Goal: Task Accomplishment & Management: Complete application form

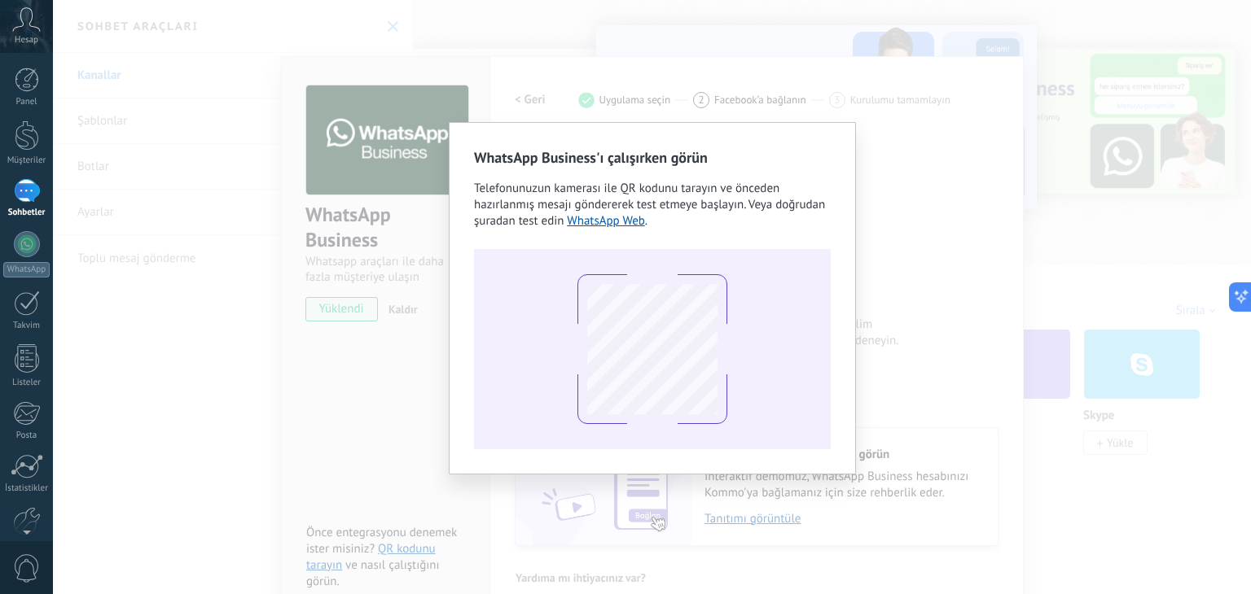
scroll to position [23, 0]
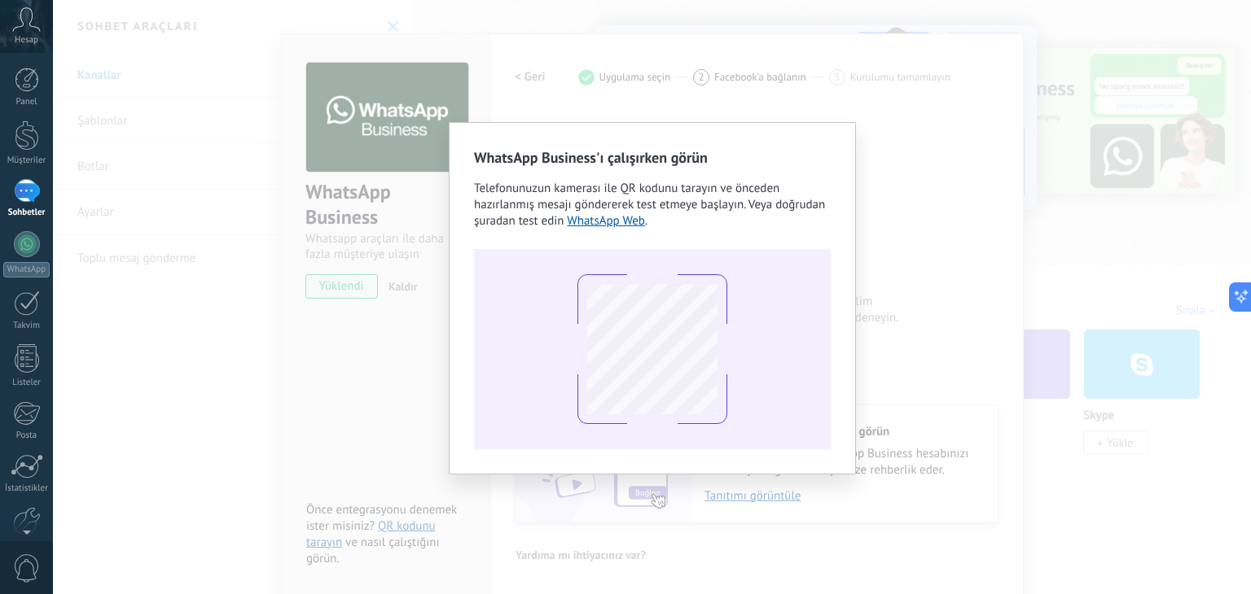
click at [886, 217] on div "WhatsApp Business'ı çalışırken görün Telefonunuzun kamerası ile QR kodunu taray…" at bounding box center [652, 297] width 1198 height 594
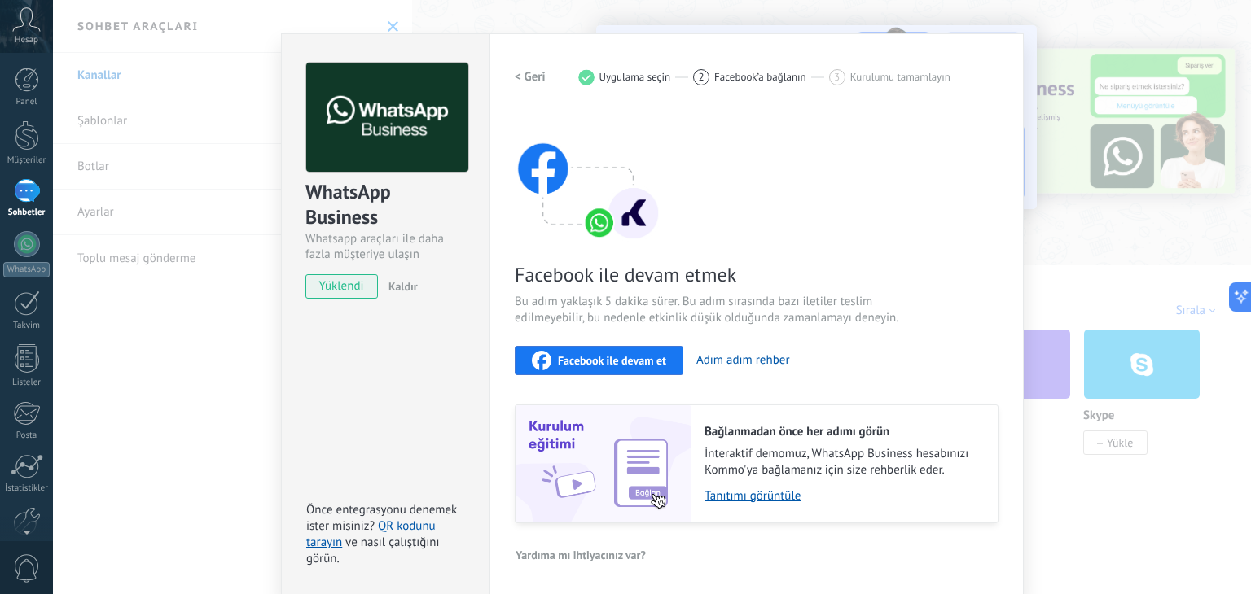
click at [446, 14] on div "WhatsApp Business Whatsapp araçları ile daha fazla müşteriye ulaşın yüklendi Ka…" at bounding box center [652, 297] width 1198 height 594
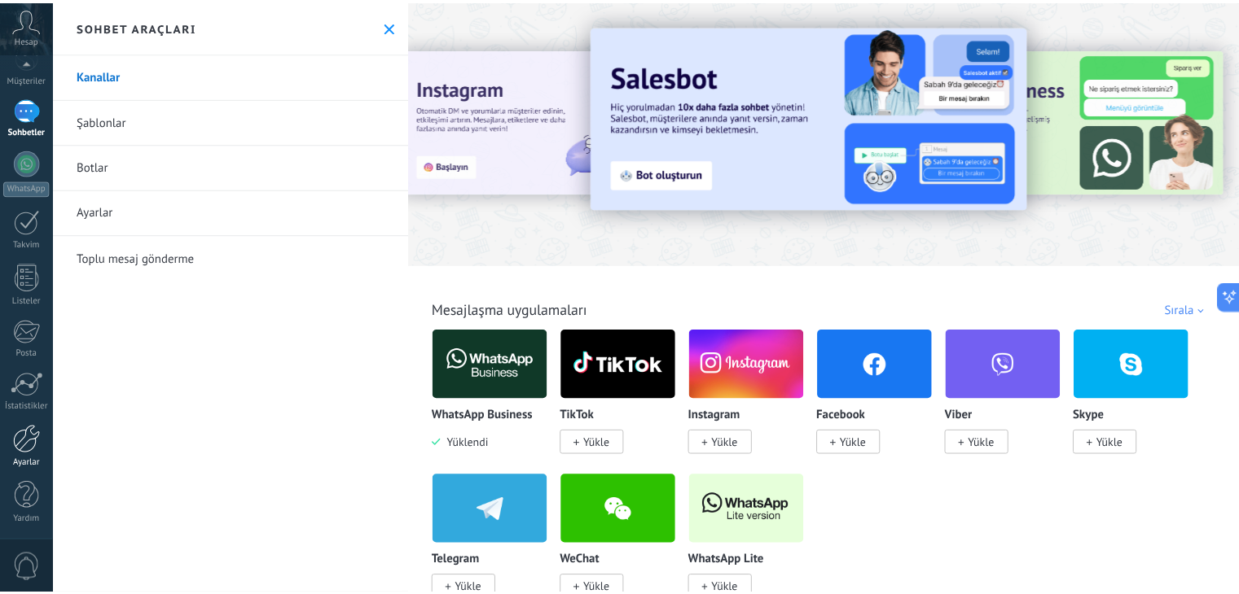
scroll to position [82, 0]
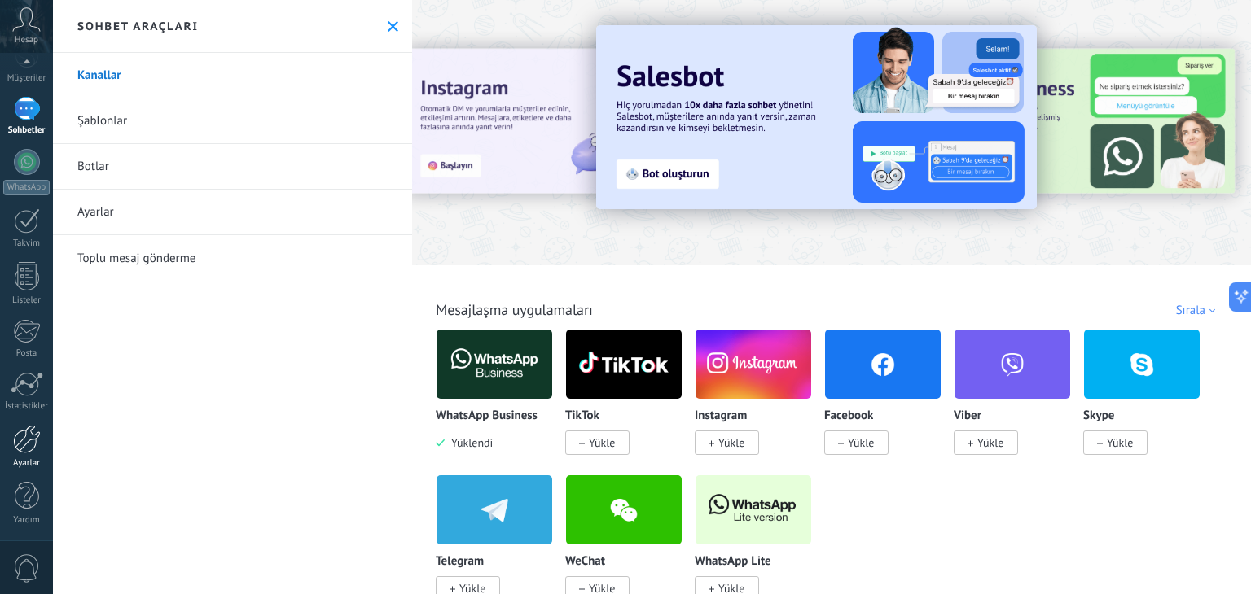
click at [20, 445] on div at bounding box center [27, 439] width 28 height 29
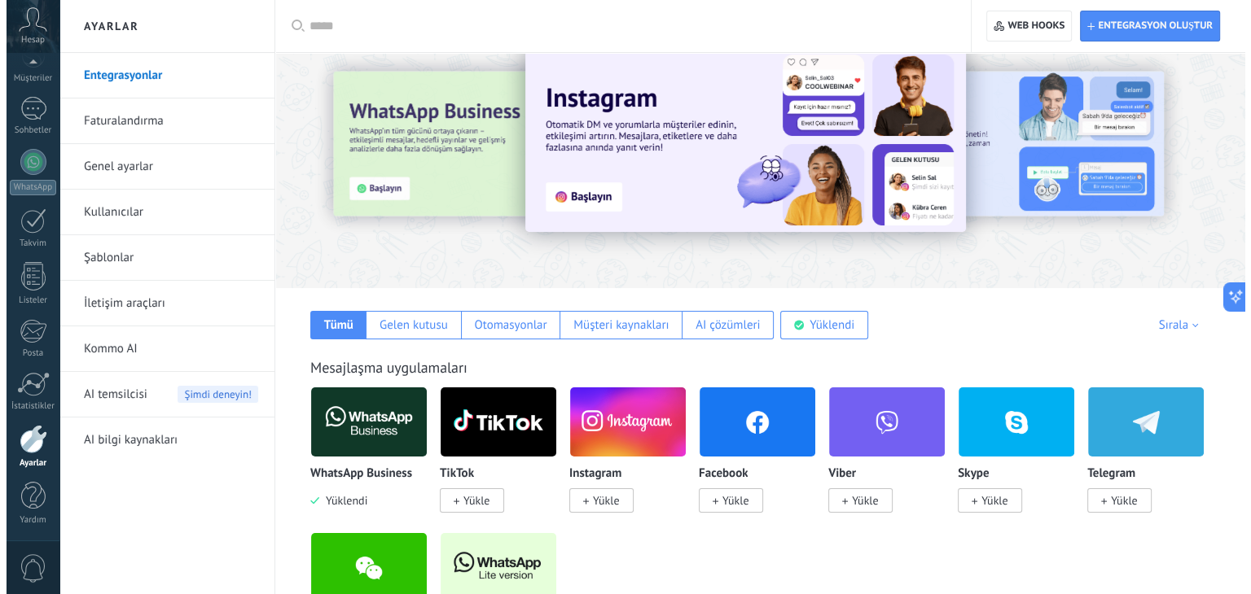
scroll to position [163, 0]
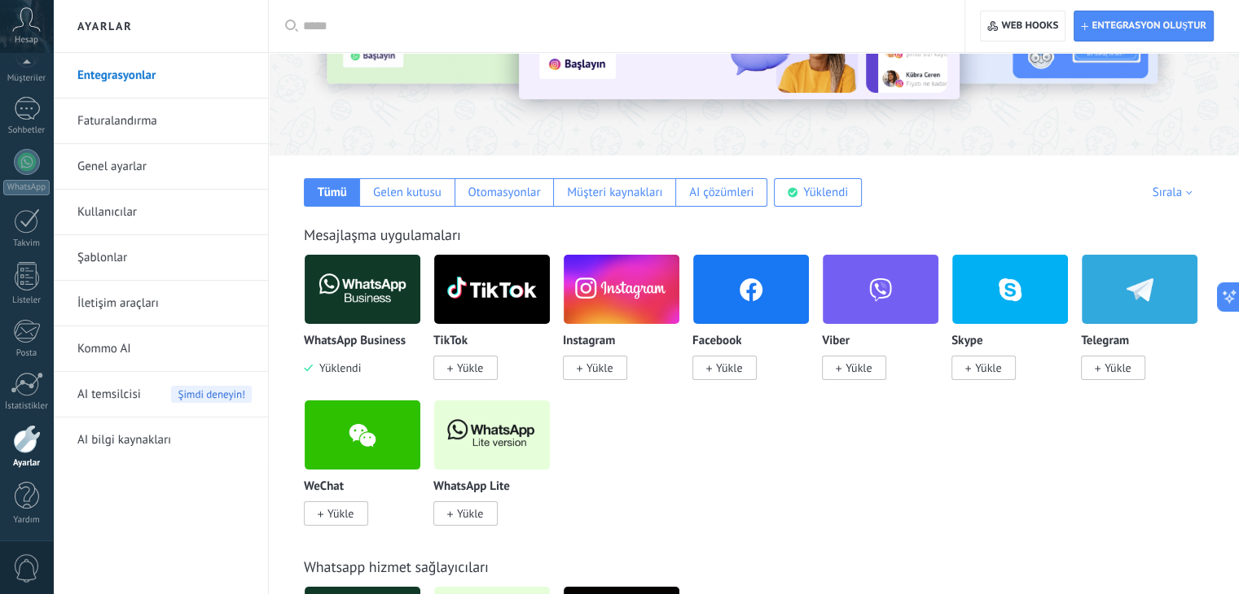
click at [362, 305] on img at bounding box center [363, 289] width 116 height 79
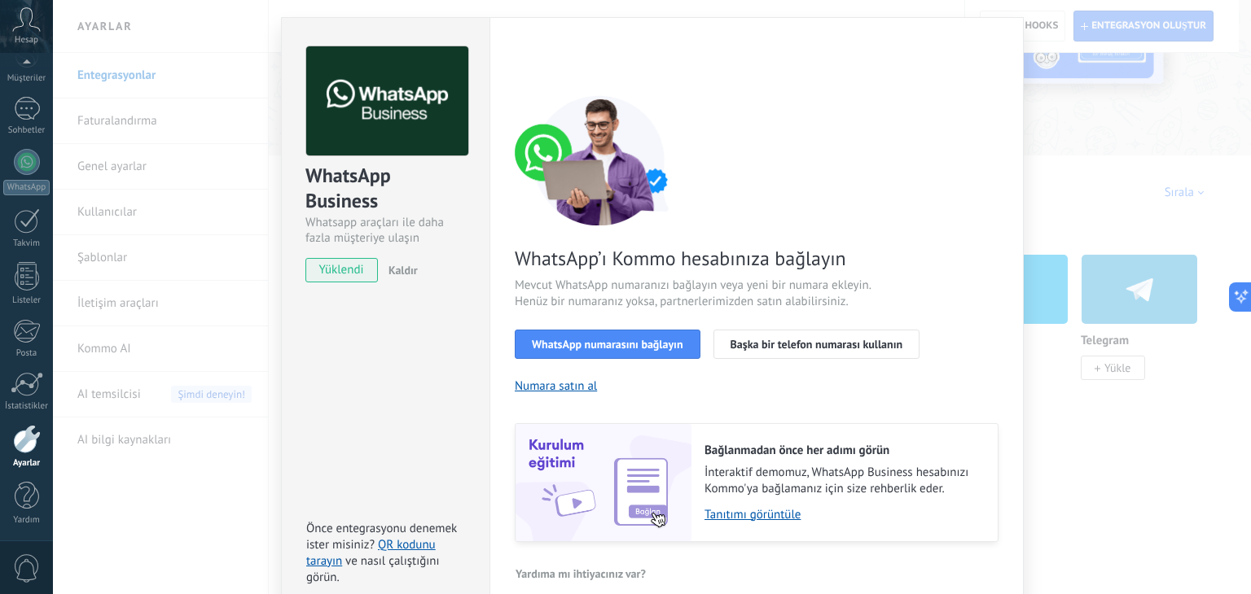
scroll to position [58, 0]
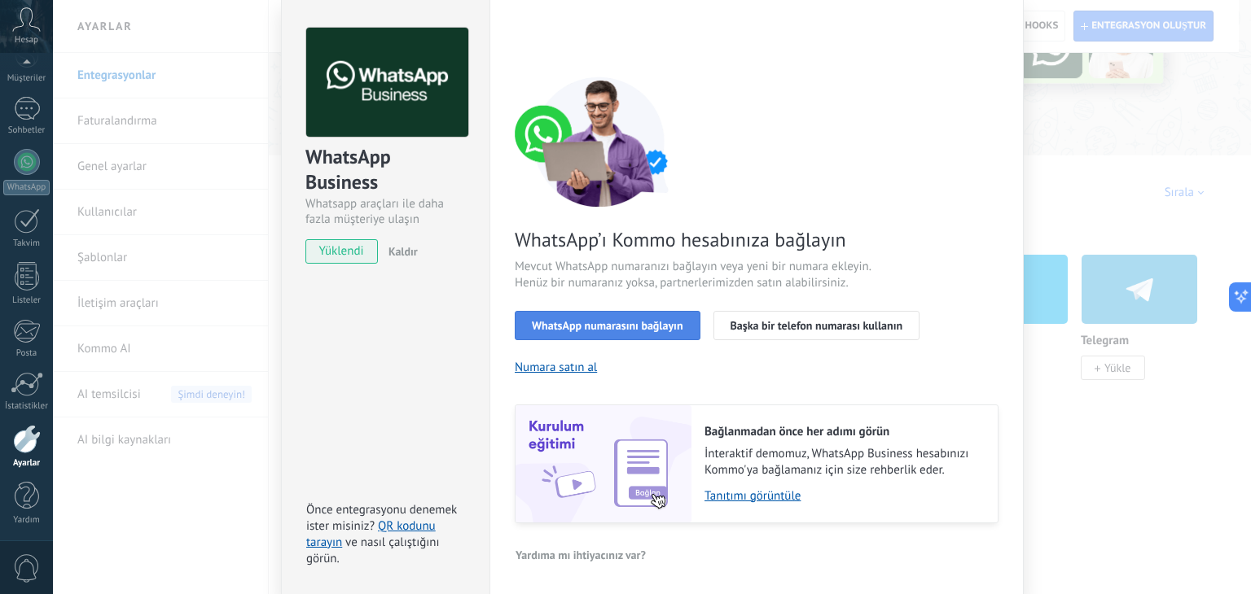
click at [658, 327] on span "WhatsApp numarasını bağlayın" at bounding box center [607, 325] width 151 height 11
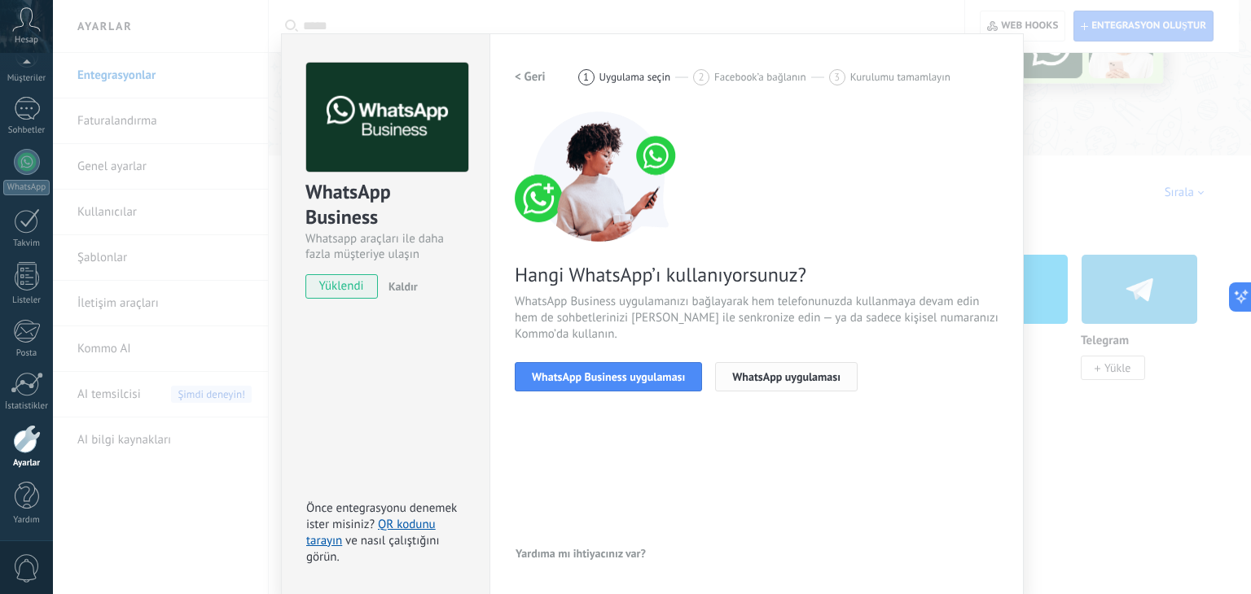
click at [753, 380] on span "WhatsApp uygulaması" at bounding box center [786, 376] width 108 height 11
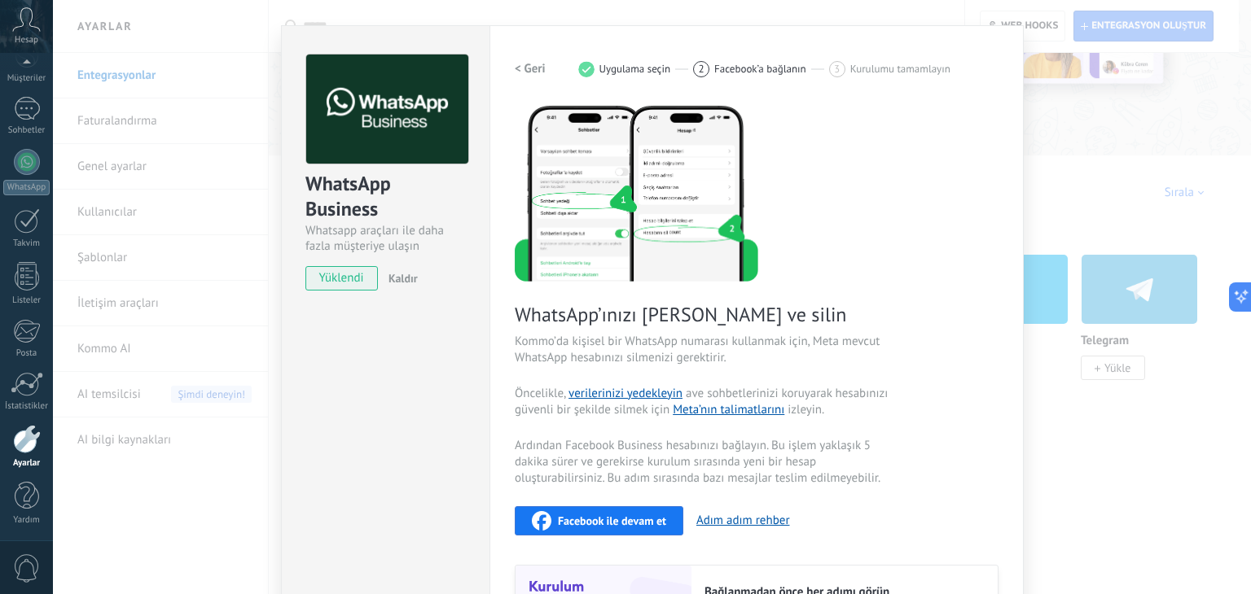
scroll to position [0, 0]
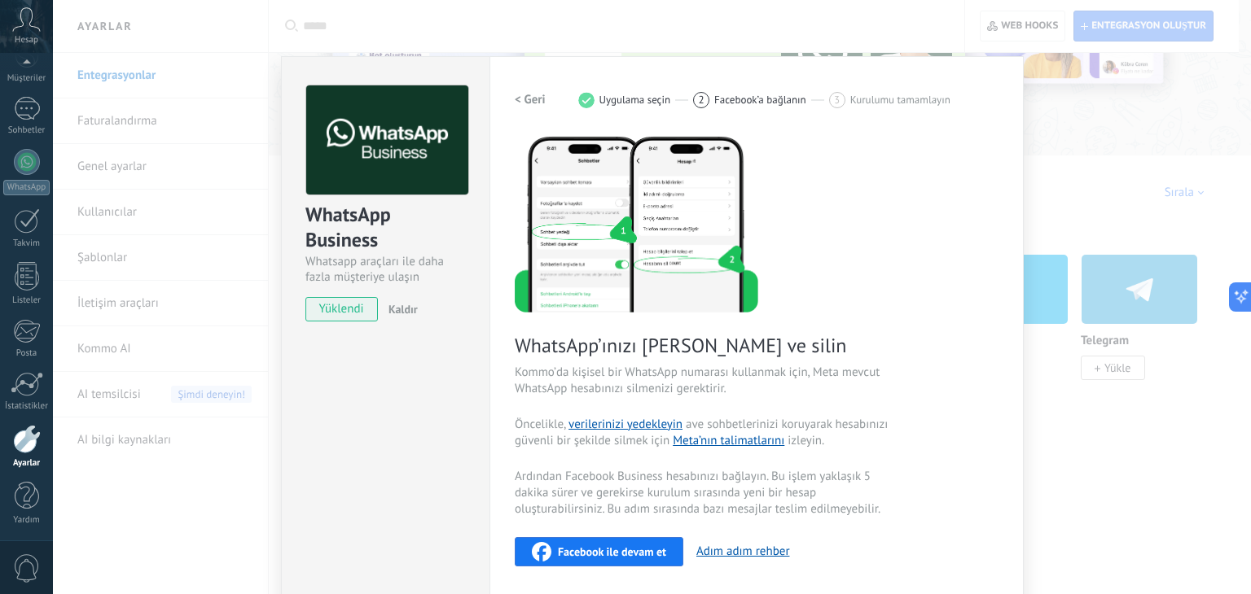
click at [521, 93] on h2 "< Geri" at bounding box center [530, 99] width 31 height 15
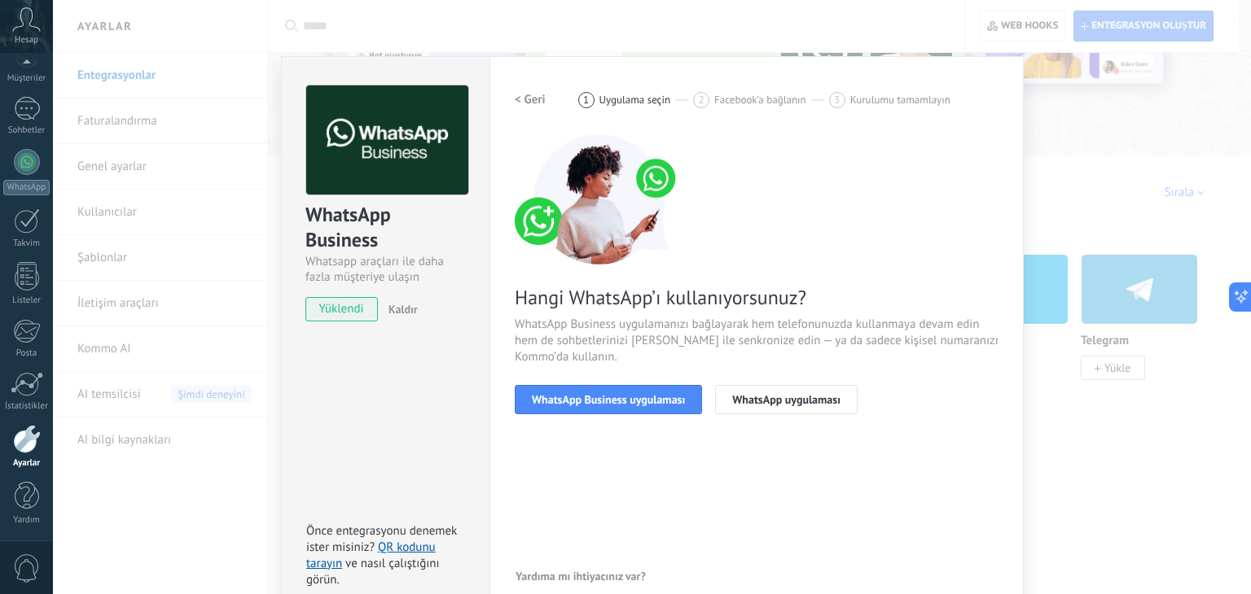
click at [526, 103] on h2 "< Geri" at bounding box center [530, 99] width 31 height 15
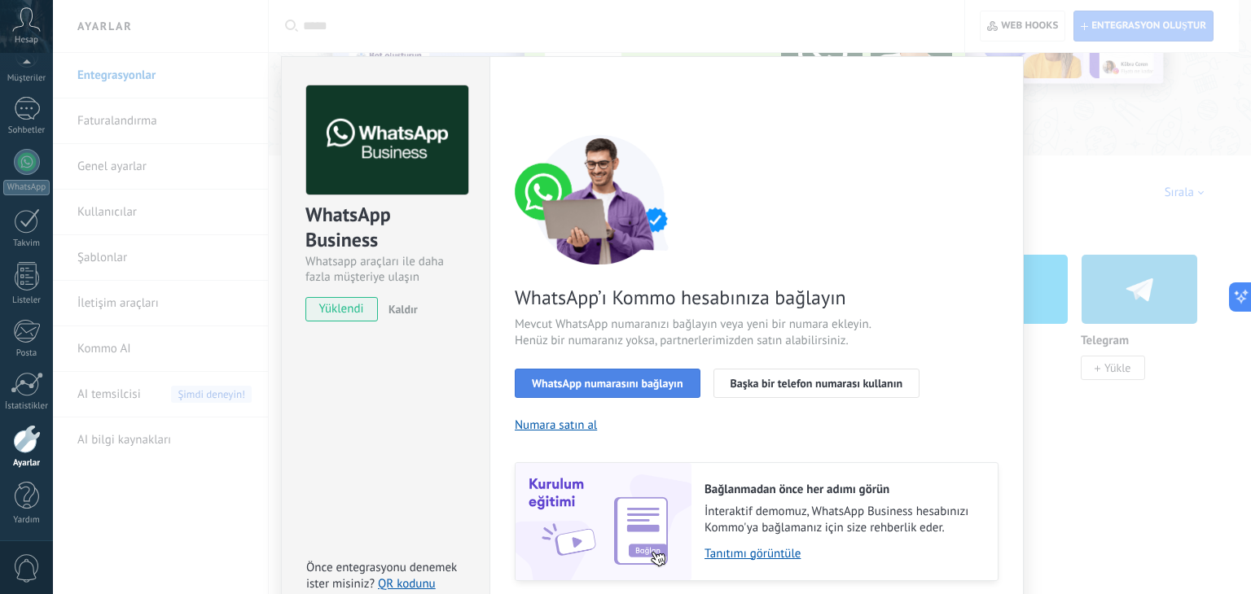
click at [625, 369] on button "WhatsApp numarasını bağlayın" at bounding box center [608, 383] width 186 height 29
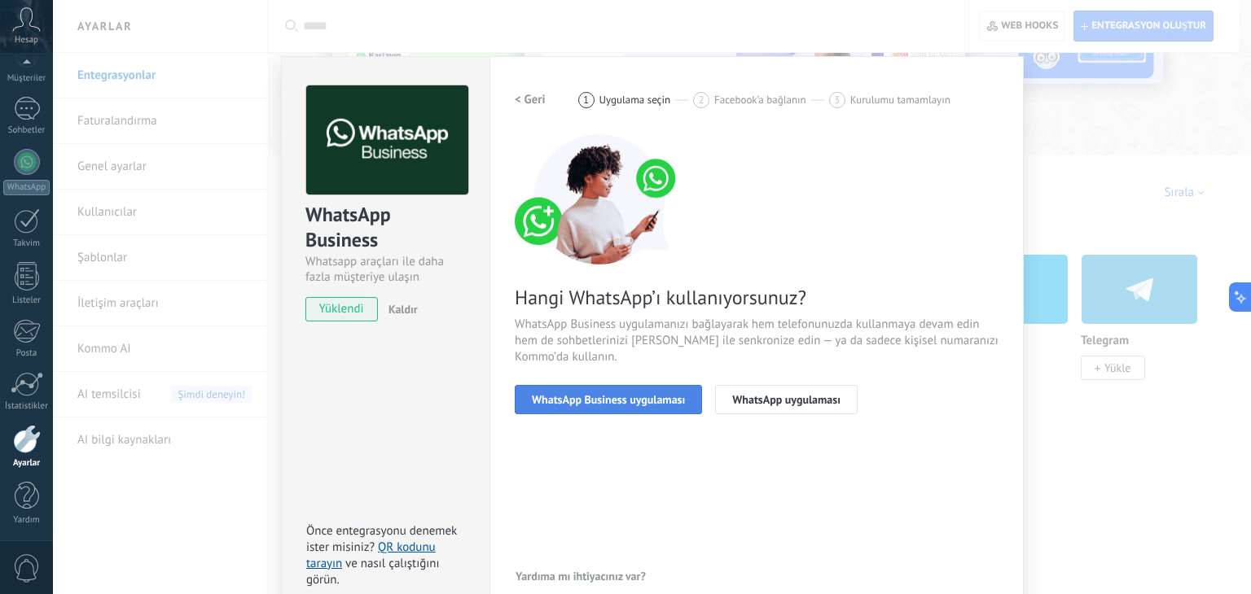
click at [614, 405] on span "WhatsApp Business uygulaması" at bounding box center [608, 399] width 153 height 11
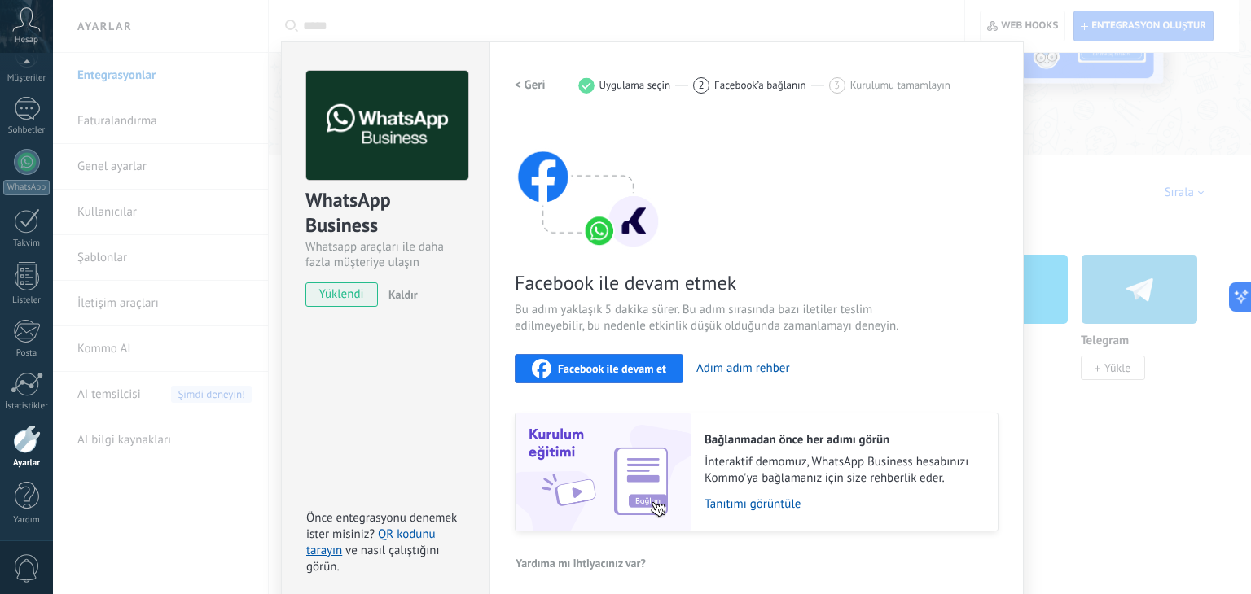
scroll to position [23, 0]
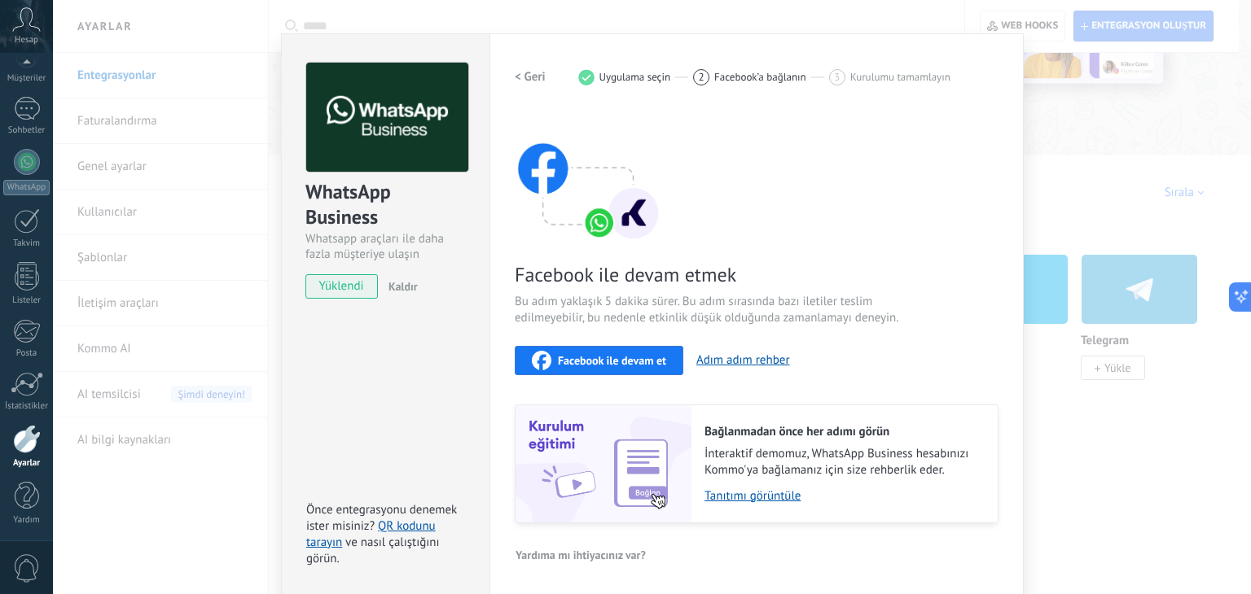
click at [518, 66] on button "< Geri" at bounding box center [530, 77] width 31 height 29
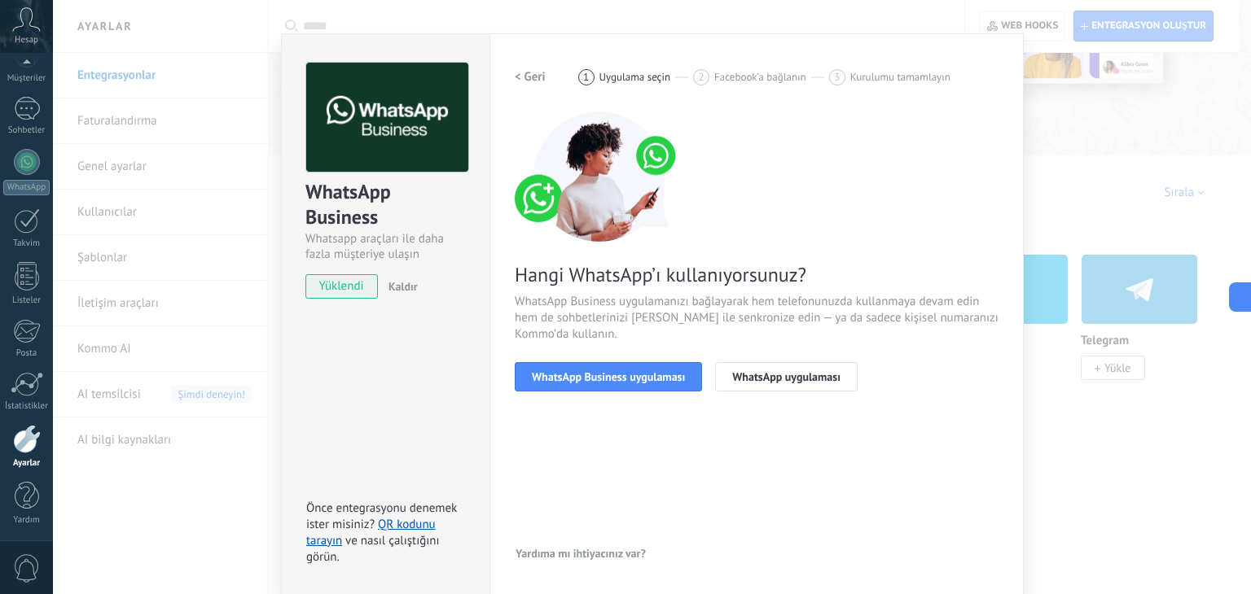
click at [531, 79] on h2 "< Geri" at bounding box center [530, 76] width 31 height 15
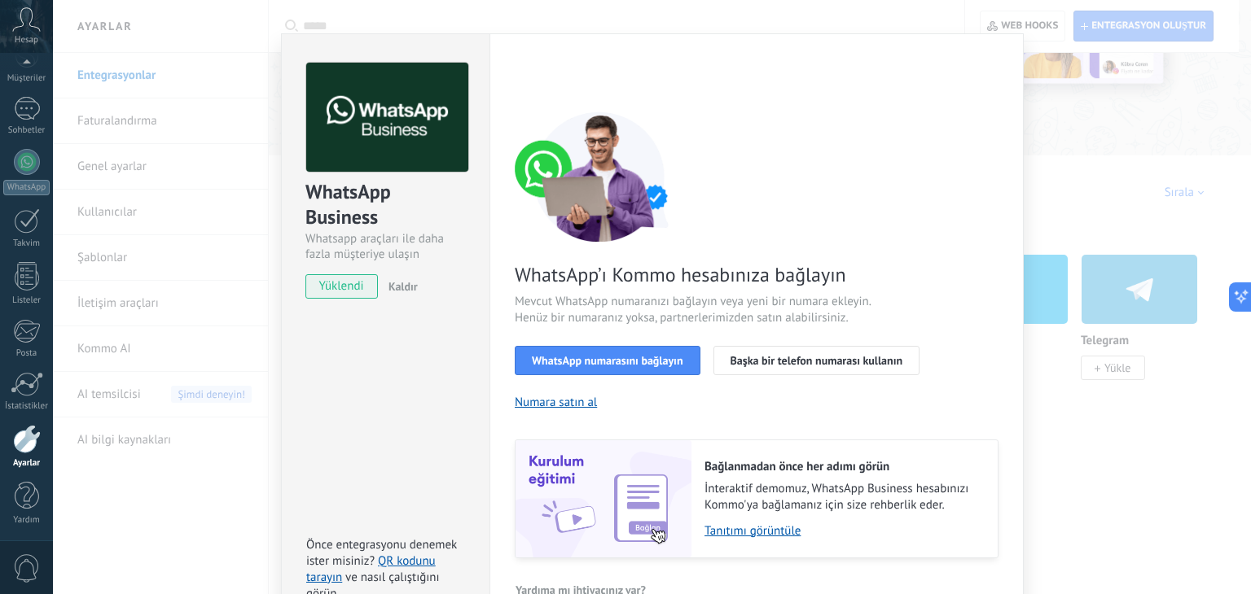
click at [1097, 131] on div "WhatsApp Business Whatsapp araçları ile daha fazla müşteriye ulaşın yüklendi Ka…" at bounding box center [652, 297] width 1198 height 594
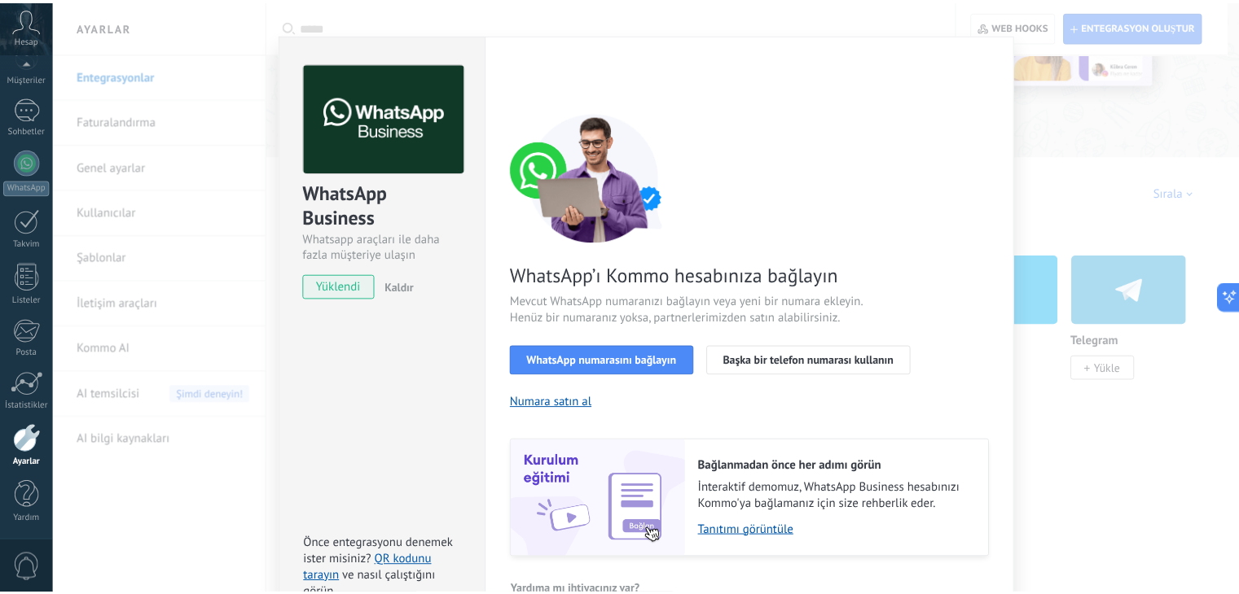
scroll to position [0, 0]
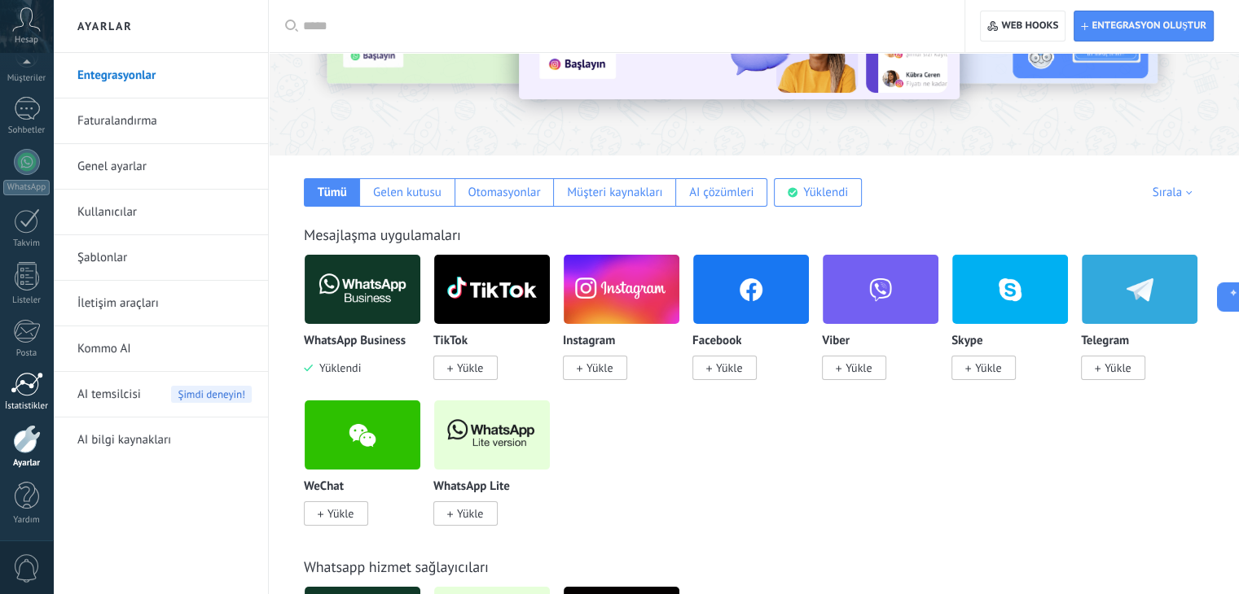
click at [30, 392] on div at bounding box center [27, 384] width 33 height 24
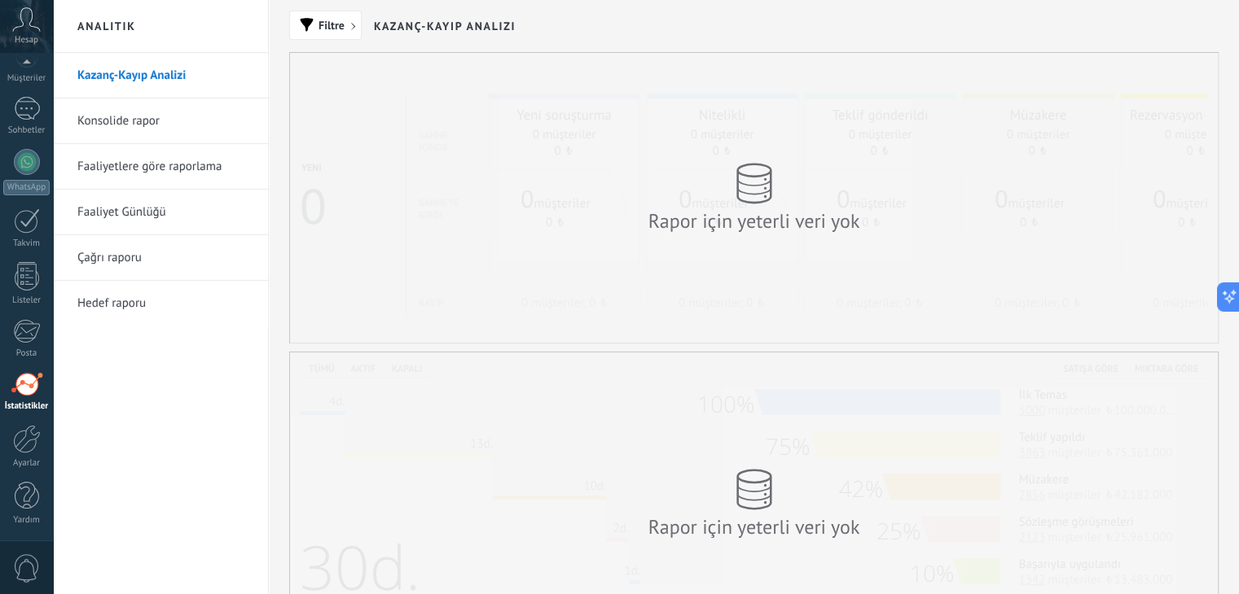
click at [160, 110] on link "Konsolide rapor" at bounding box center [164, 122] width 174 height 46
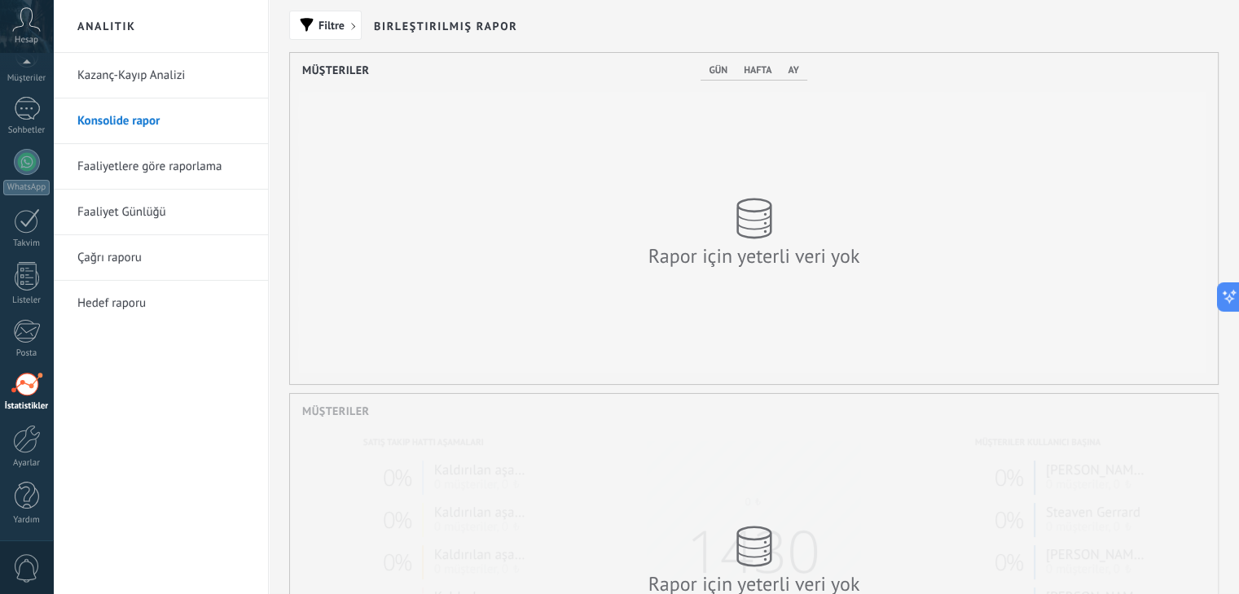
scroll to position [331, 928]
click at [176, 178] on link "Faaliyetlere göre raporlama" at bounding box center [164, 167] width 174 height 46
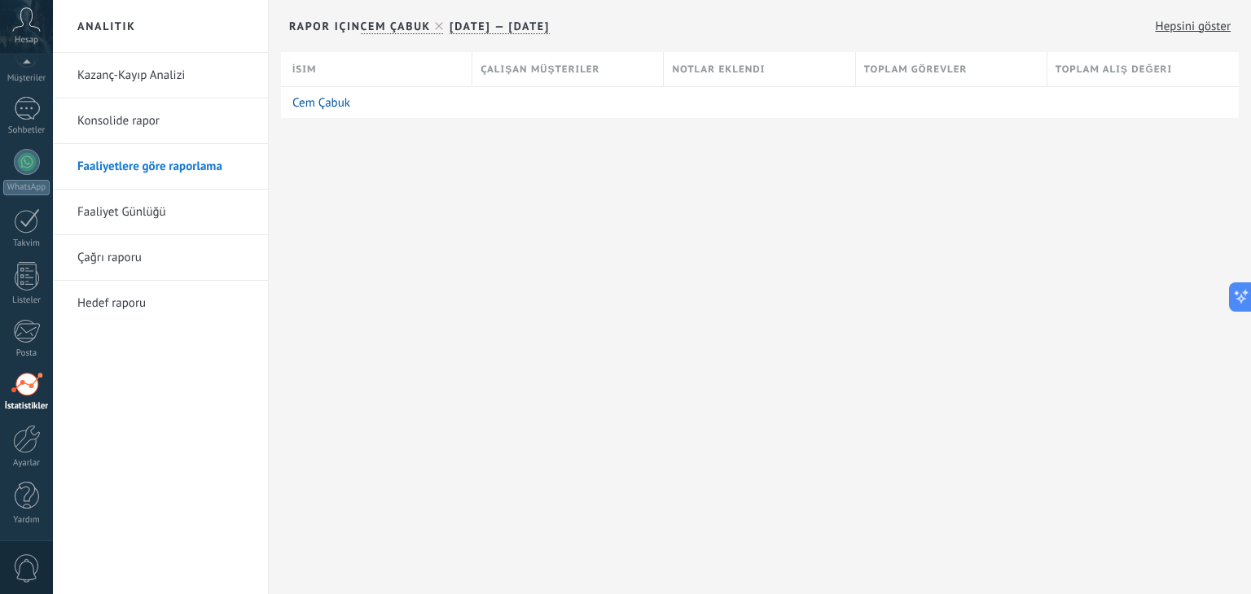
click at [156, 222] on link "Faaliyet Günlüğü" at bounding box center [164, 213] width 174 height 46
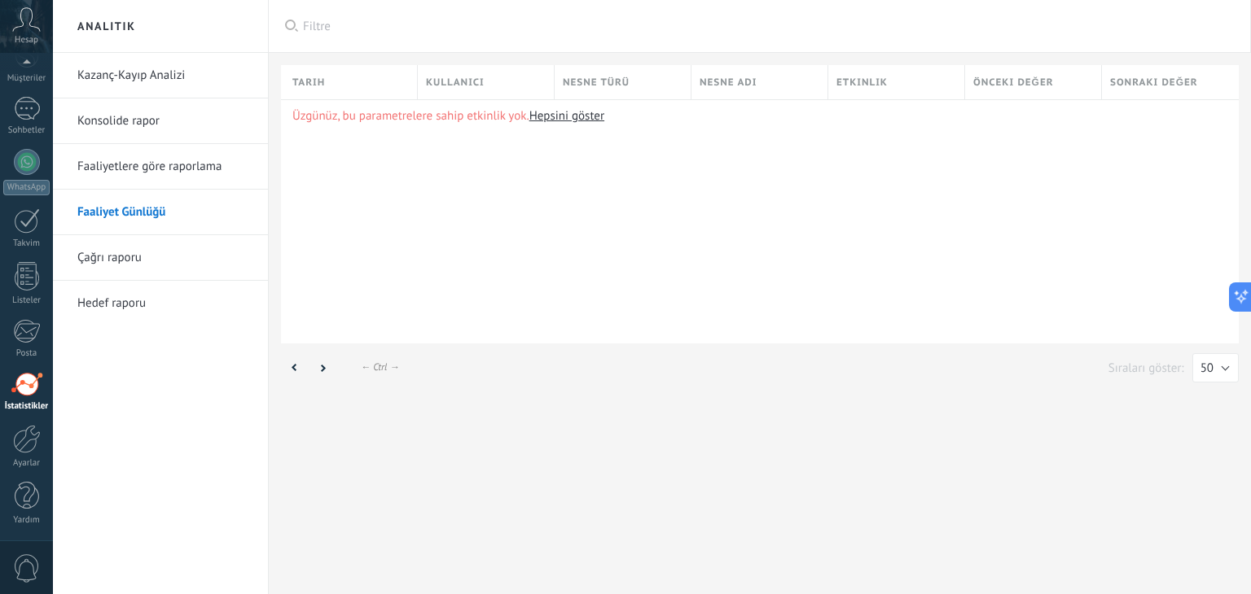
click at [132, 257] on link "Çağrı raporu" at bounding box center [164, 258] width 174 height 46
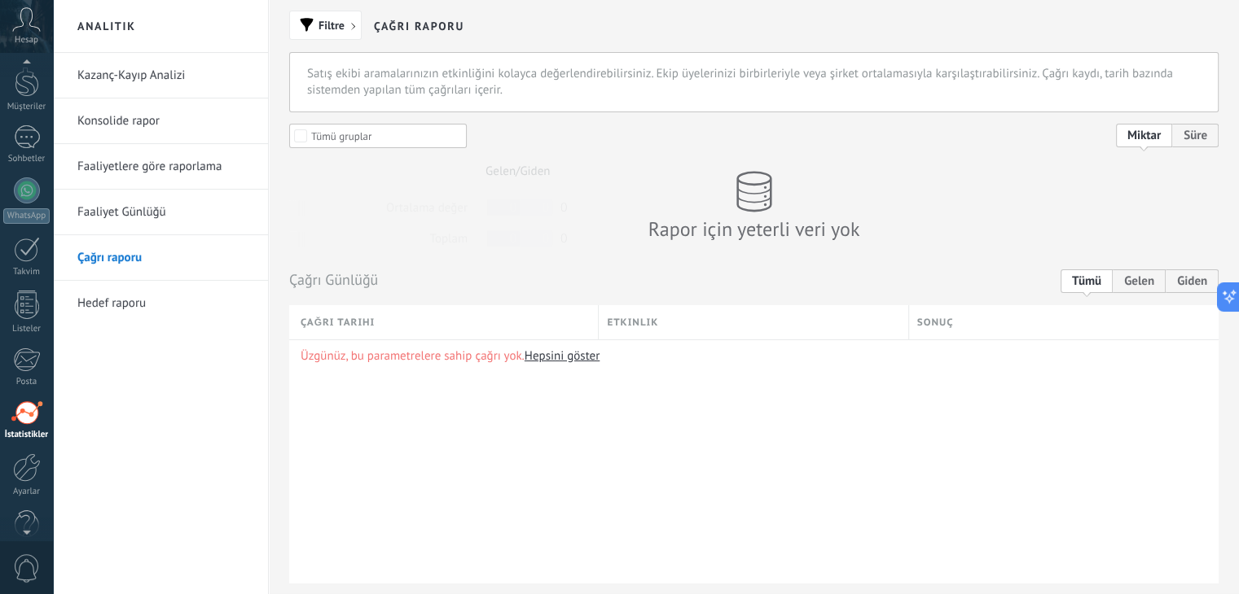
click at [30, 67] on div at bounding box center [26, 65] width 53 height 24
click at [32, 132] on div at bounding box center [27, 136] width 24 height 30
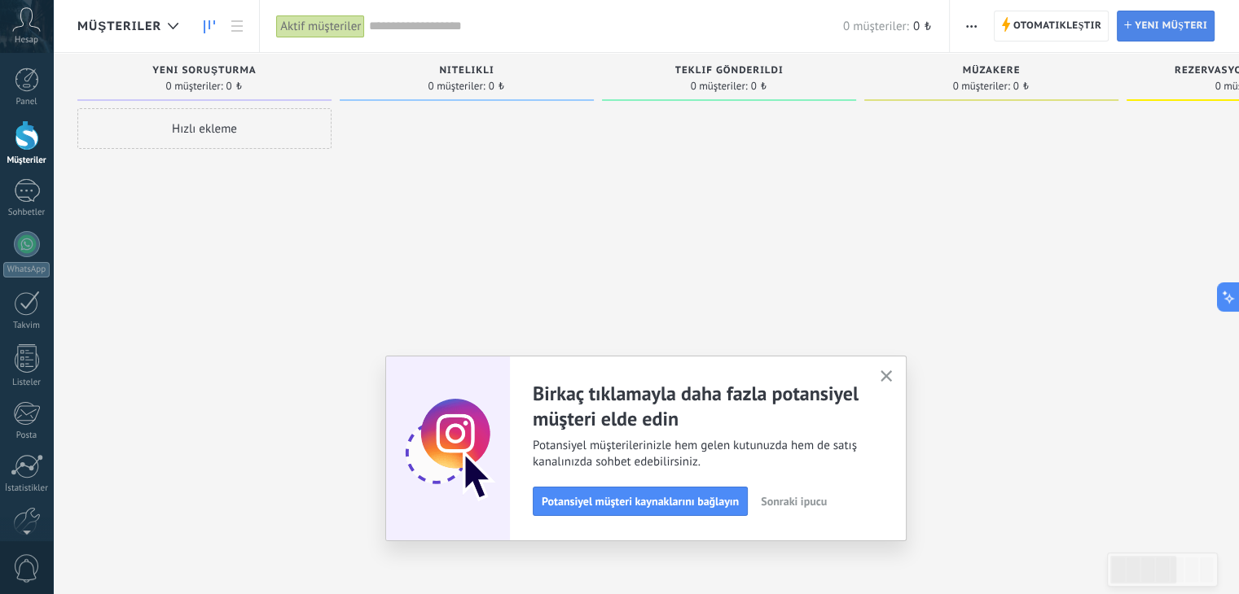
click at [1161, 30] on span "Yeni müşteri" at bounding box center [1170, 25] width 72 height 29
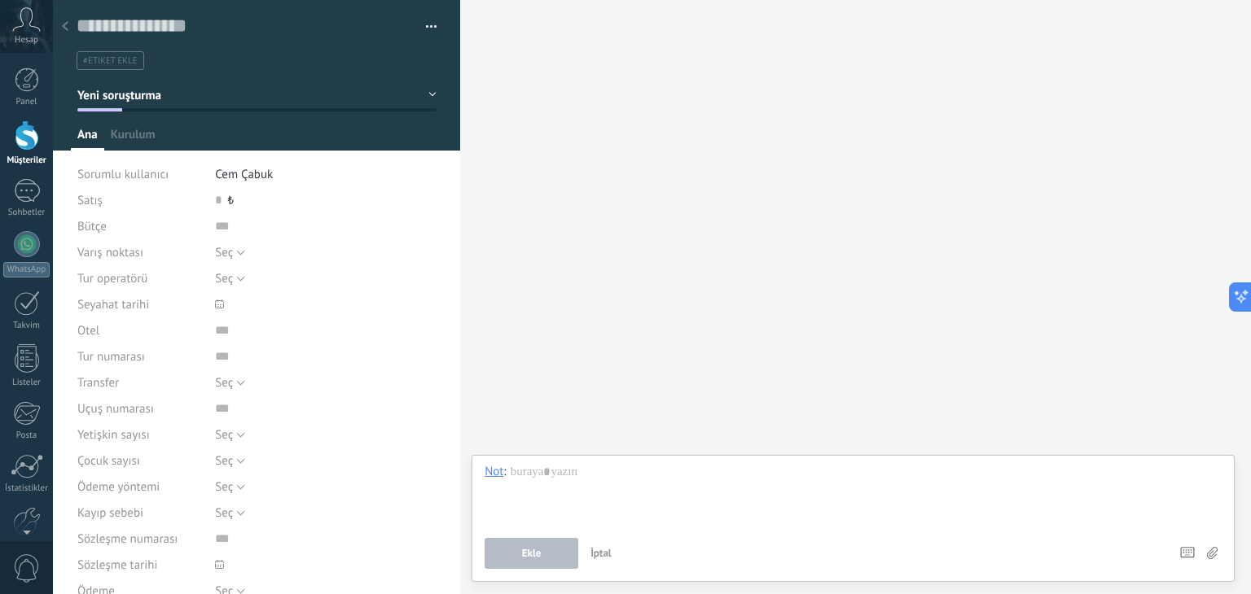
click at [213, 194] on div "Satış 0 ₺" at bounding box center [256, 200] width 359 height 26
click at [230, 240] on button "Seç" at bounding box center [230, 252] width 30 height 26
click at [125, 326] on div "Otel" at bounding box center [139, 331] width 125 height 26
click at [23, 32] on div "Hesap" at bounding box center [26, 26] width 53 height 53
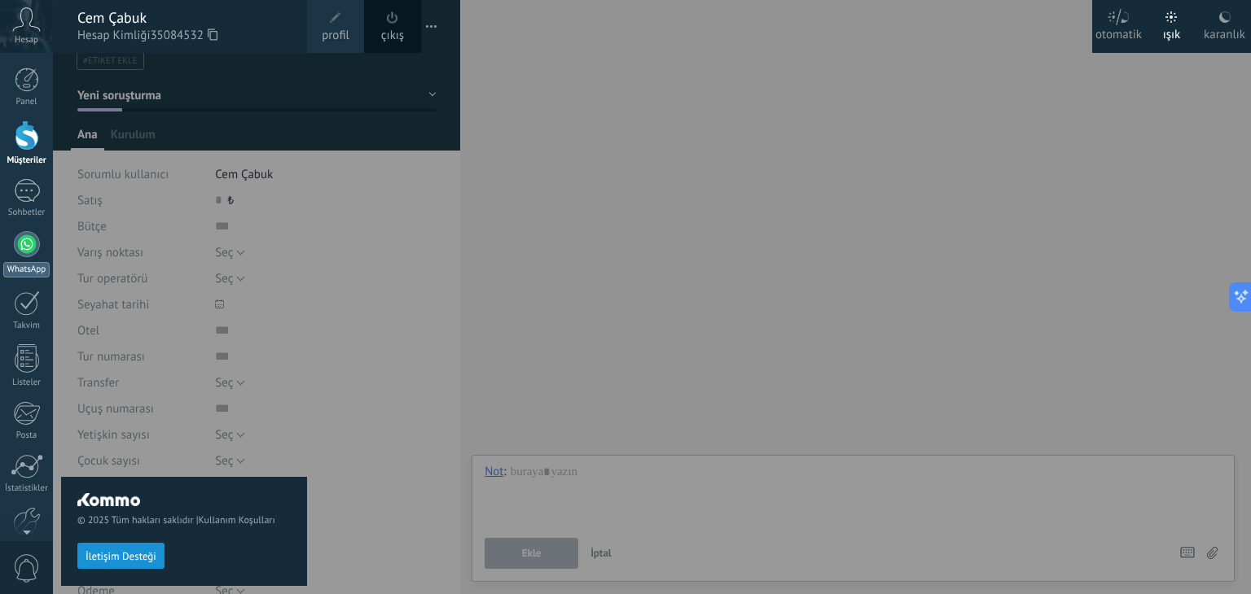
click at [24, 255] on div at bounding box center [27, 244] width 26 height 26
